Goal: Task Accomplishment & Management: Manage account settings

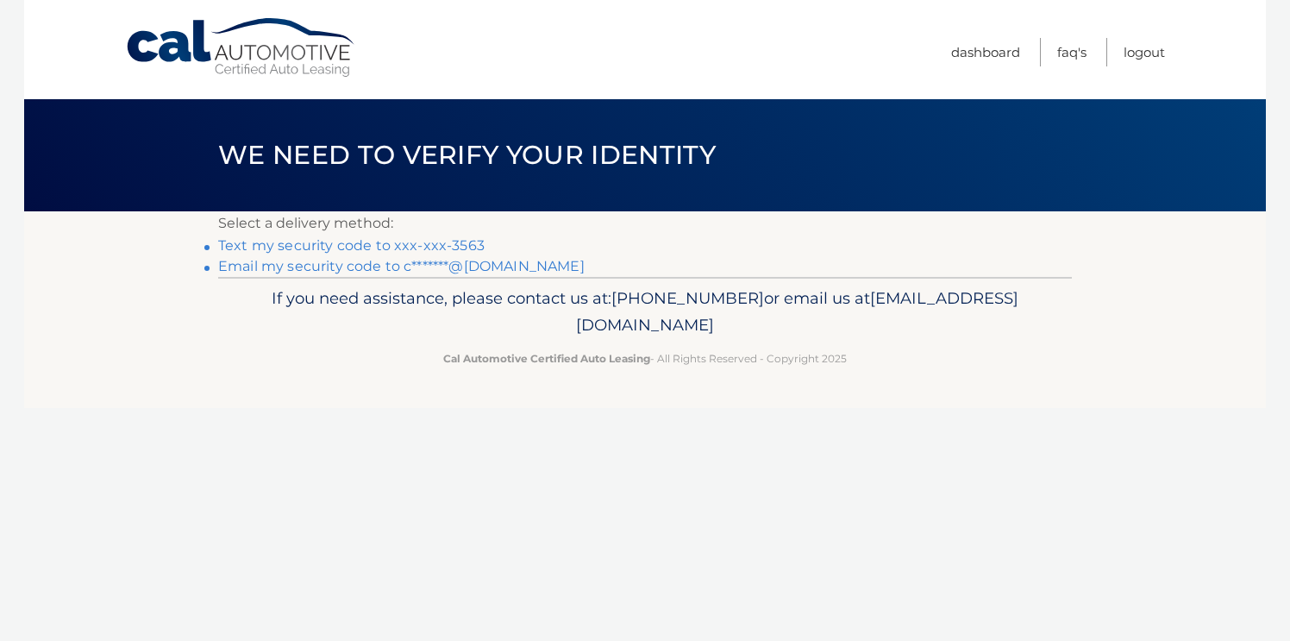
click at [408, 245] on link "Text my security code to xxx-xxx-3563" at bounding box center [351, 245] width 267 height 16
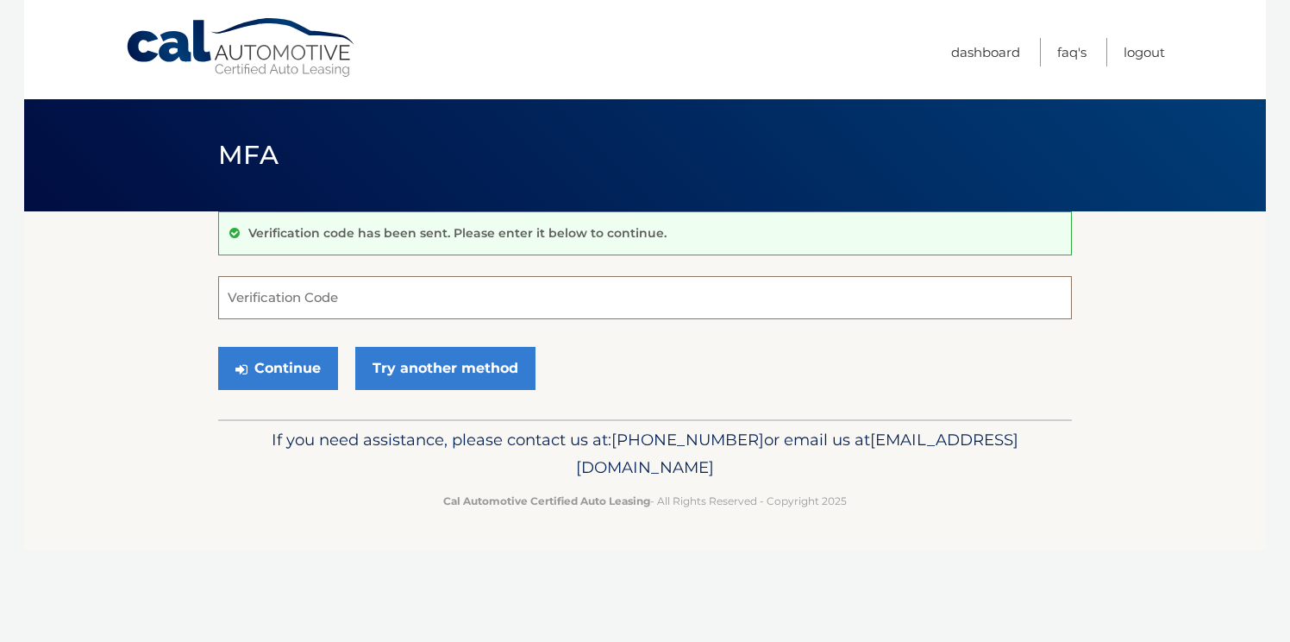
click at [363, 293] on input "Verification Code" at bounding box center [645, 297] width 854 height 43
type input "135614"
click at [288, 374] on button "Continue" at bounding box center [278, 368] width 120 height 43
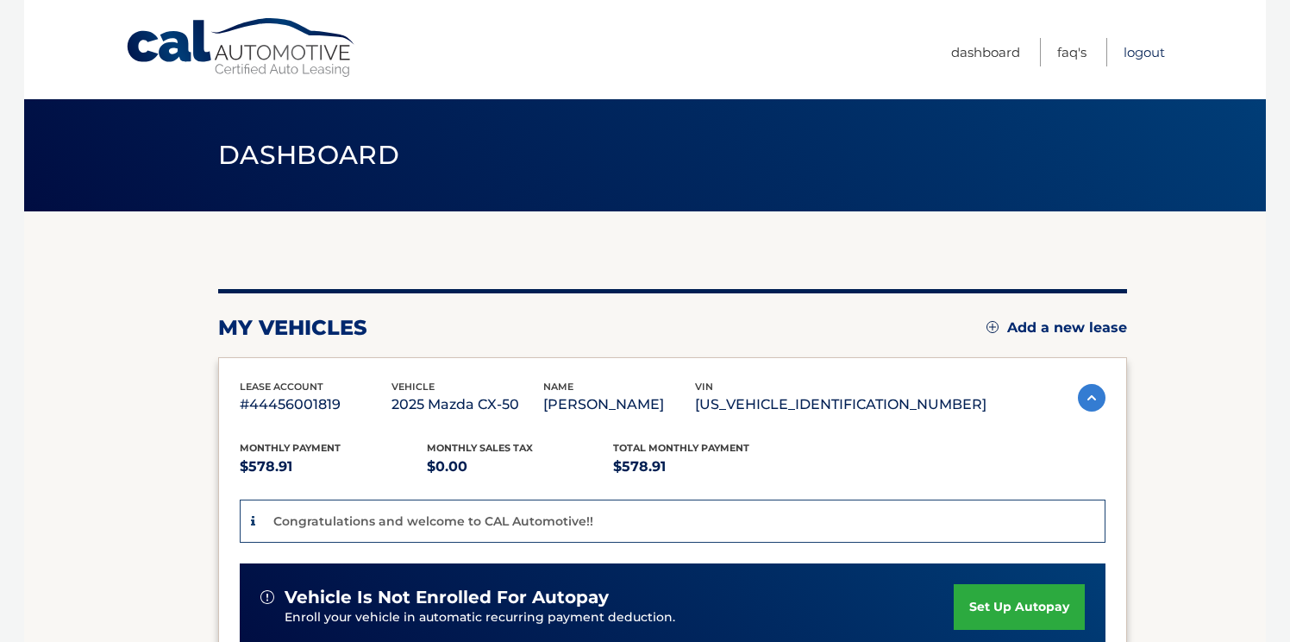
click at [1140, 51] on link "Logout" at bounding box center [1144, 52] width 41 height 28
